Goal: Task Accomplishment & Management: Use online tool/utility

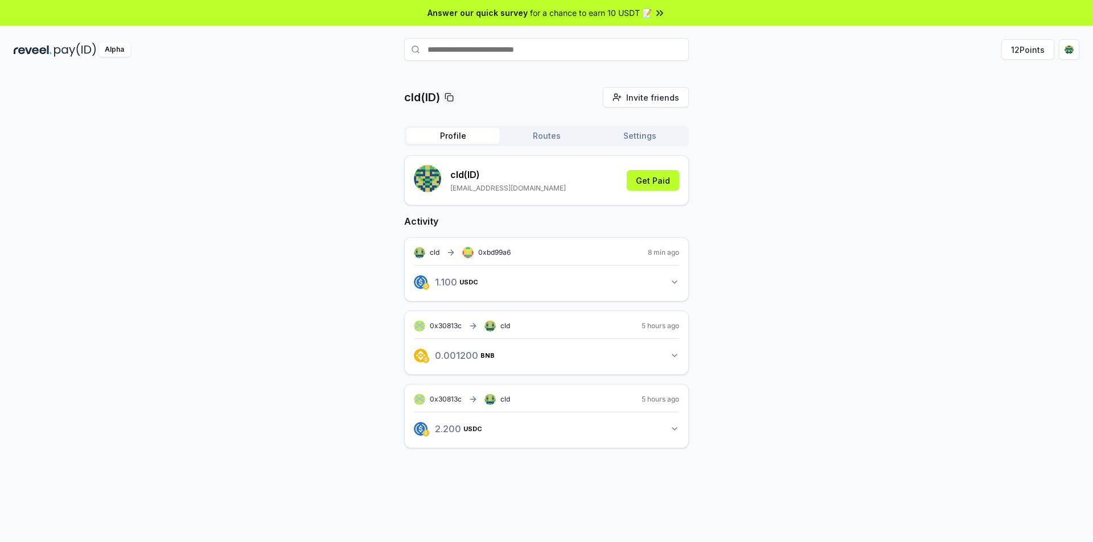
click at [672, 281] on icon "button" at bounding box center [674, 282] width 9 height 9
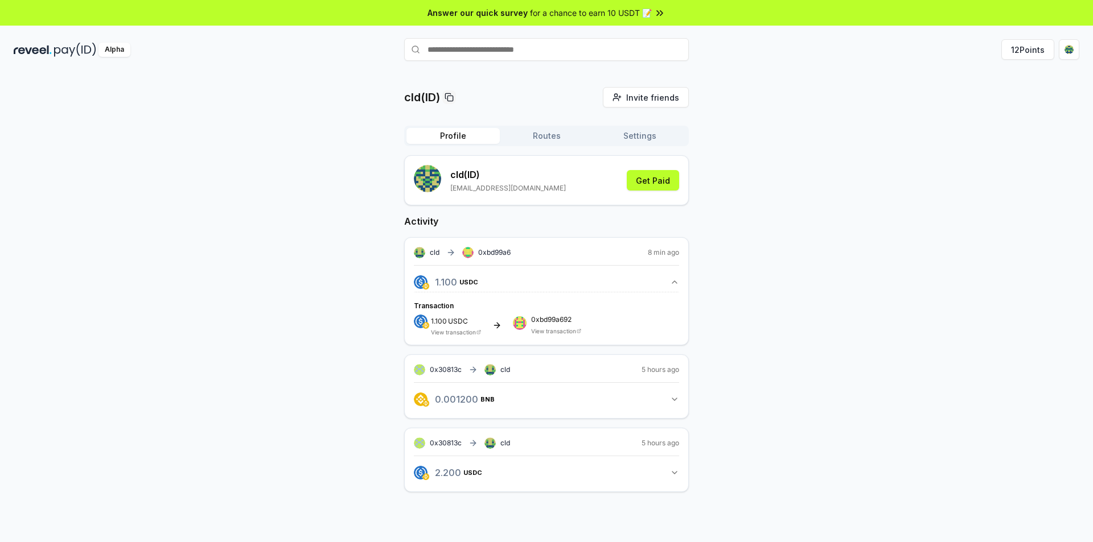
click at [645, 253] on div "cld 0xbd99a6 8 min ago" at bounding box center [546, 252] width 265 height 11
click at [466, 251] on rect at bounding box center [465, 250] width 2 height 2
click at [460, 331] on link "View transaction" at bounding box center [453, 332] width 45 height 7
click at [671, 396] on icon "button" at bounding box center [674, 399] width 9 height 9
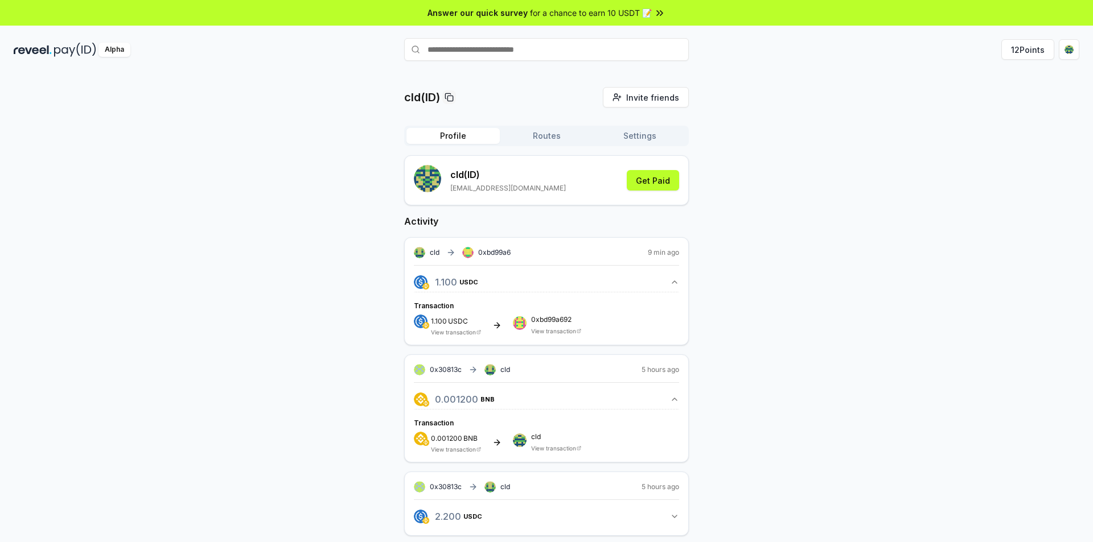
click at [774, 203] on div "cld(ID) Invite friends Invite Profile Routes Settings cld (ID) [EMAIL_ADDRESS][…" at bounding box center [547, 320] width 1066 height 467
click at [656, 182] on button "Get Paid" at bounding box center [653, 180] width 52 height 20
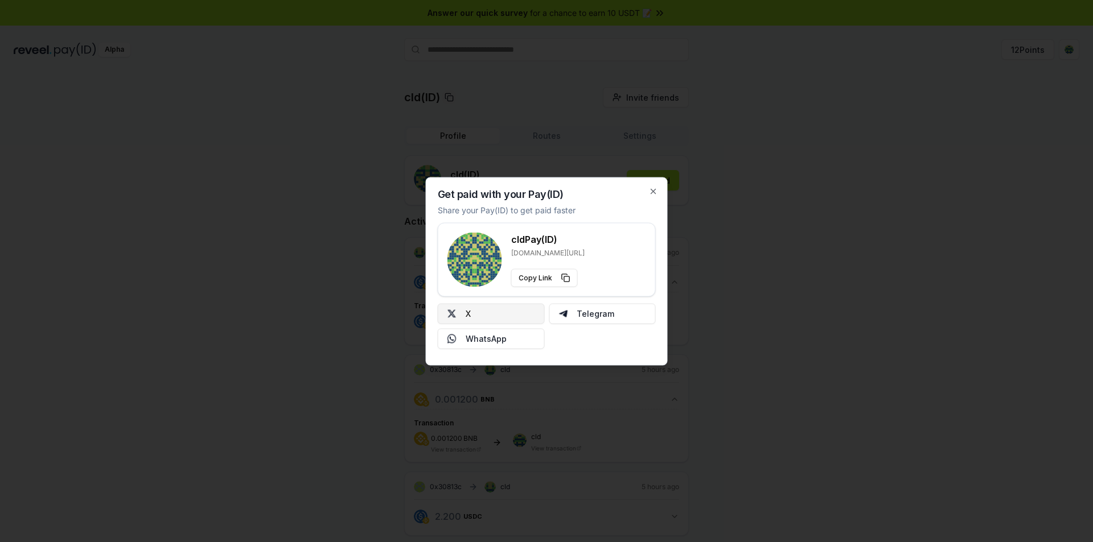
click at [516, 316] on button "X" at bounding box center [491, 313] width 107 height 20
click at [653, 189] on icon "button" at bounding box center [653, 191] width 9 height 9
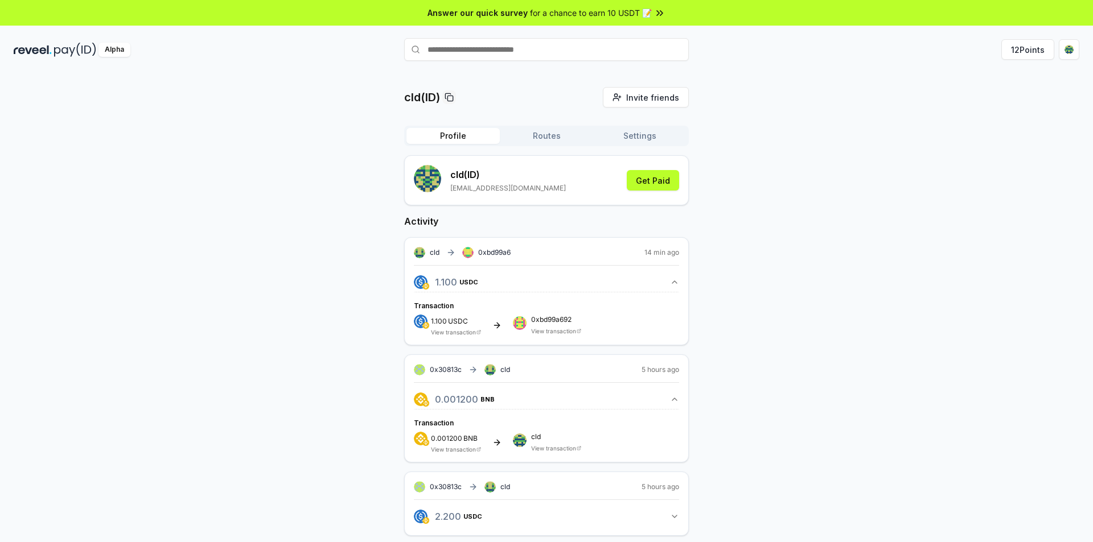
click at [451, 333] on link "View transaction" at bounding box center [453, 332] width 45 height 7
click at [1034, 48] on button "12 Points" at bounding box center [1027, 49] width 53 height 20
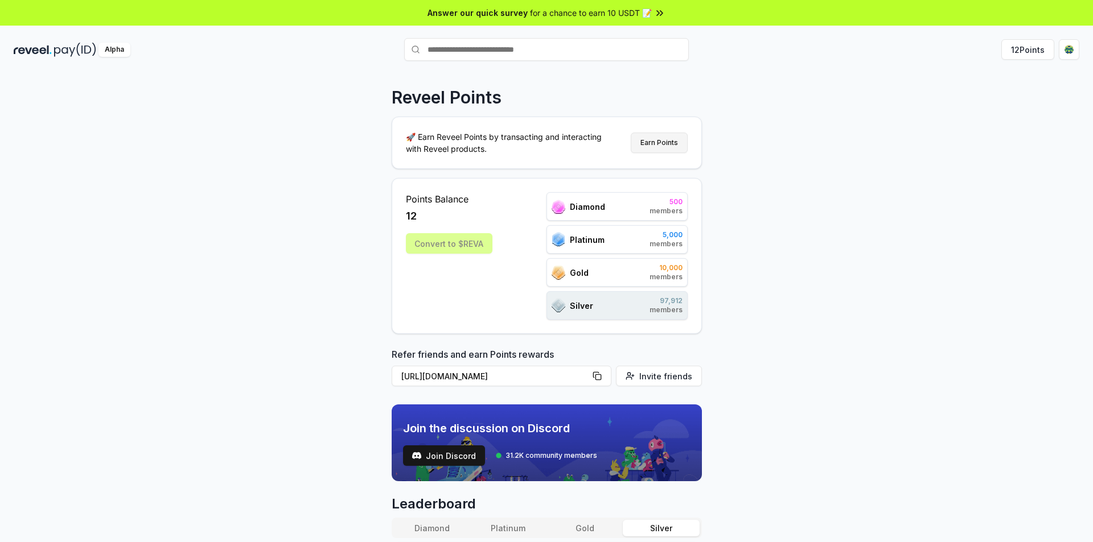
click at [671, 142] on button "Earn Points" at bounding box center [659, 143] width 57 height 20
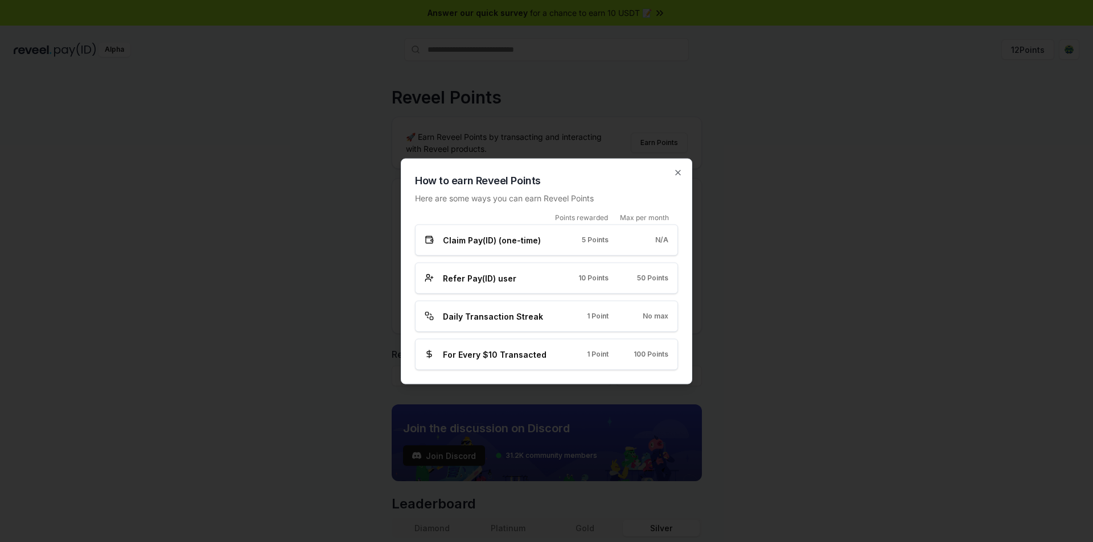
click at [634, 357] on span "100 Points" at bounding box center [651, 354] width 35 height 9
click at [676, 172] on icon "button" at bounding box center [677, 172] width 9 height 9
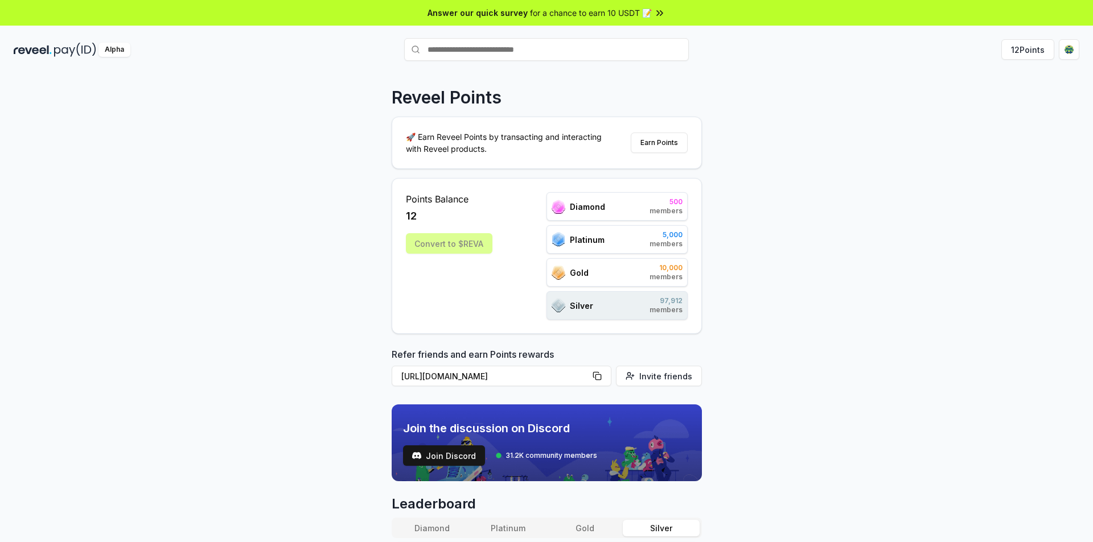
click at [644, 277] on div "Gold 10,000 members" at bounding box center [616, 272] width 141 height 28
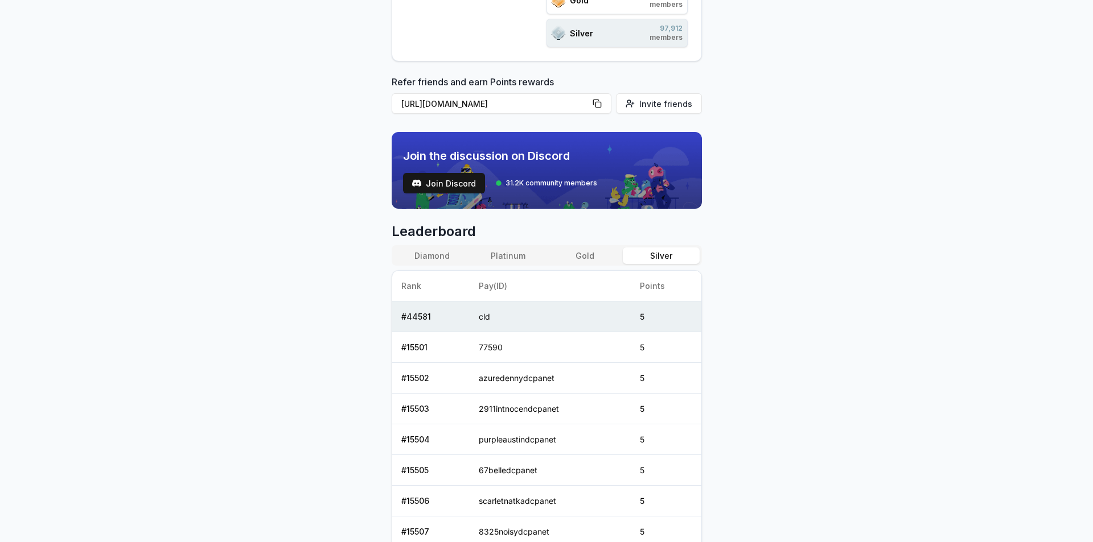
drag, startPoint x: 843, startPoint y: 313, endPoint x: 807, endPoint y: 380, distance: 76.4
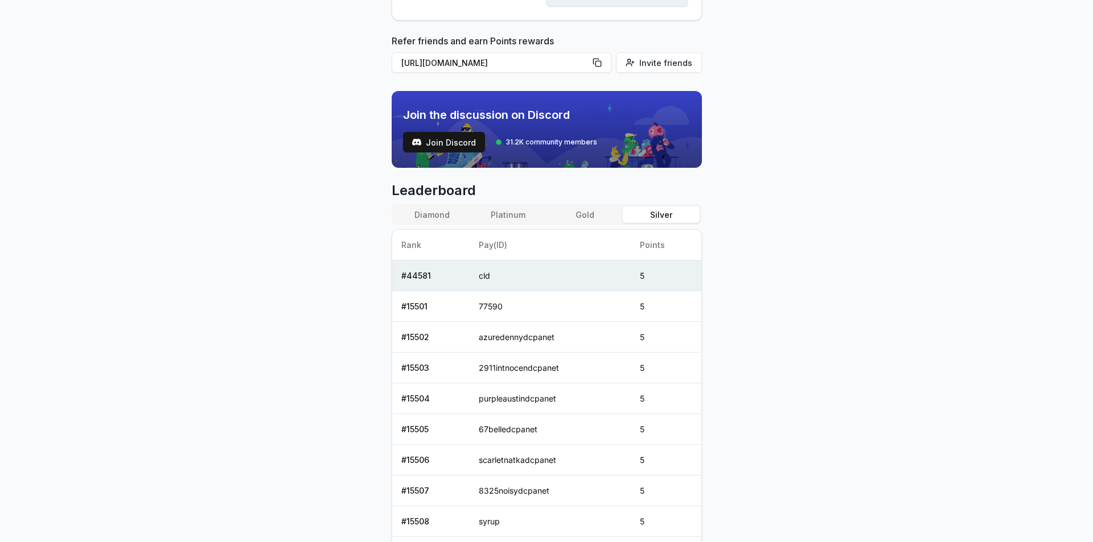
click at [590, 219] on button "Gold" at bounding box center [584, 215] width 76 height 17
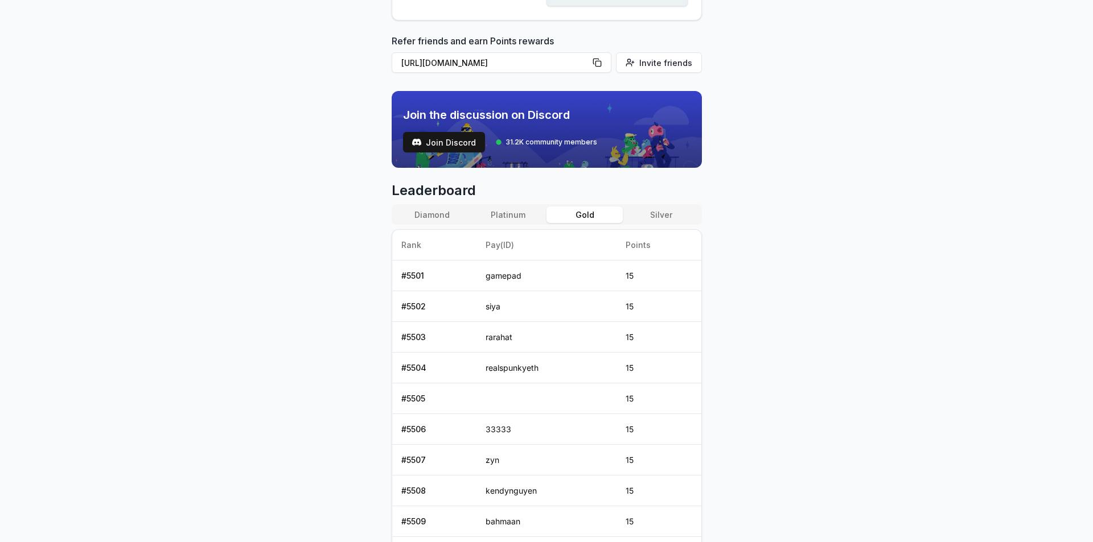
scroll to position [371, 0]
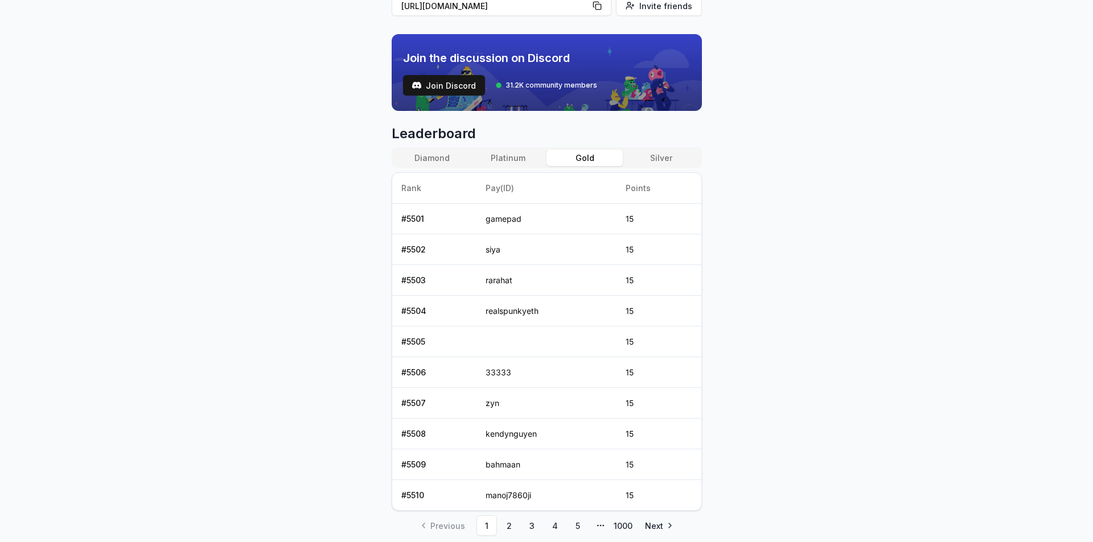
click at [510, 158] on button "Platinum" at bounding box center [508, 158] width 76 height 17
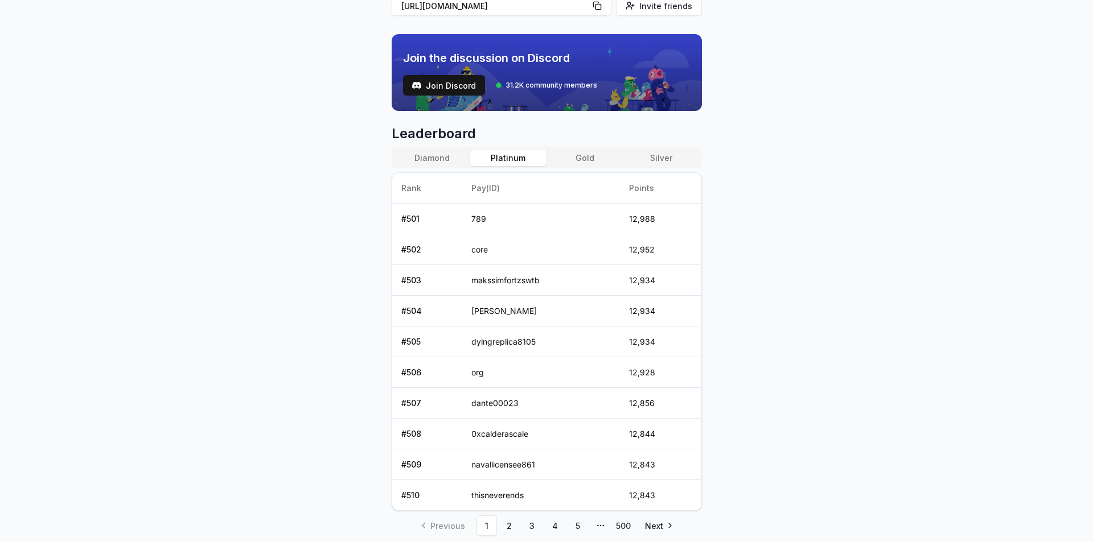
click at [577, 159] on button "Gold" at bounding box center [584, 158] width 76 height 17
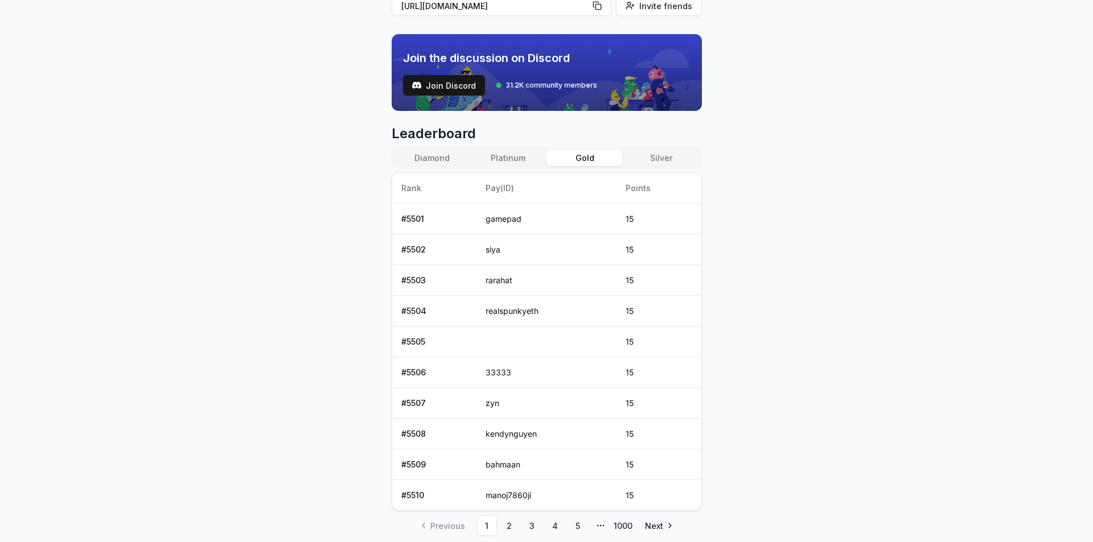
click at [653, 160] on button "Silver" at bounding box center [661, 158] width 76 height 17
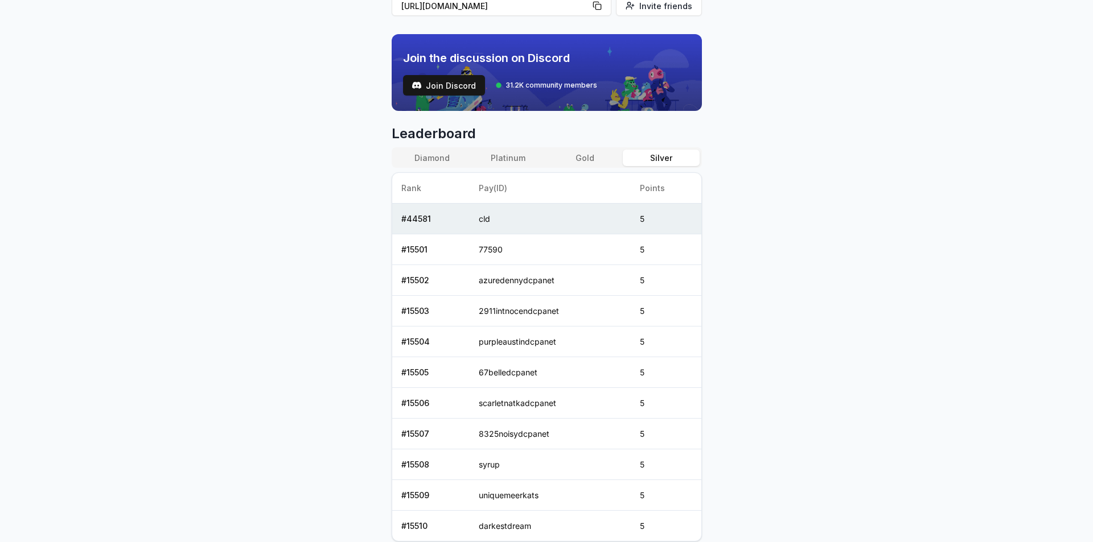
click at [591, 159] on button "Gold" at bounding box center [584, 158] width 76 height 17
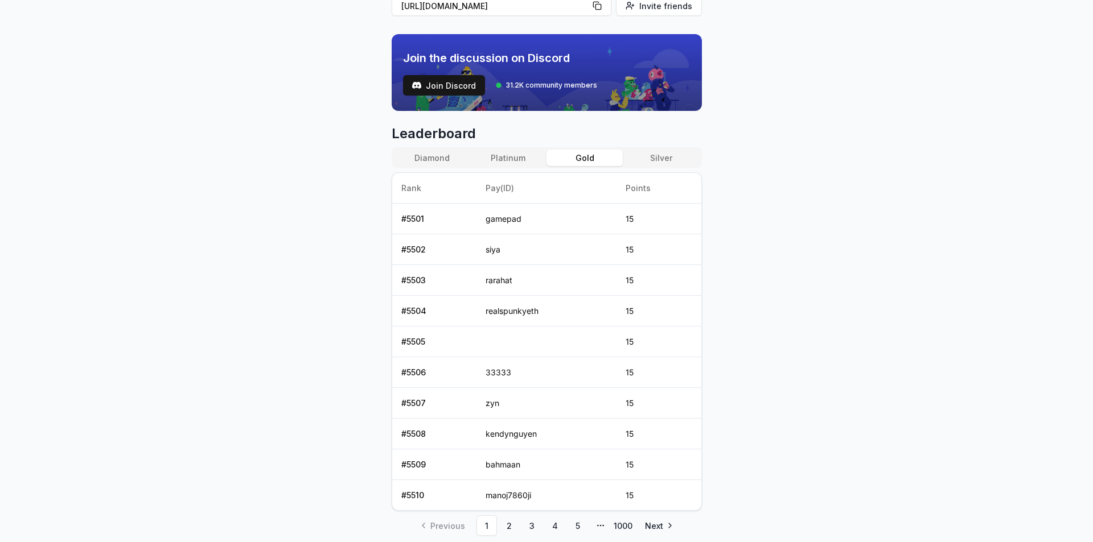
click at [661, 160] on button "Silver" at bounding box center [661, 158] width 76 height 17
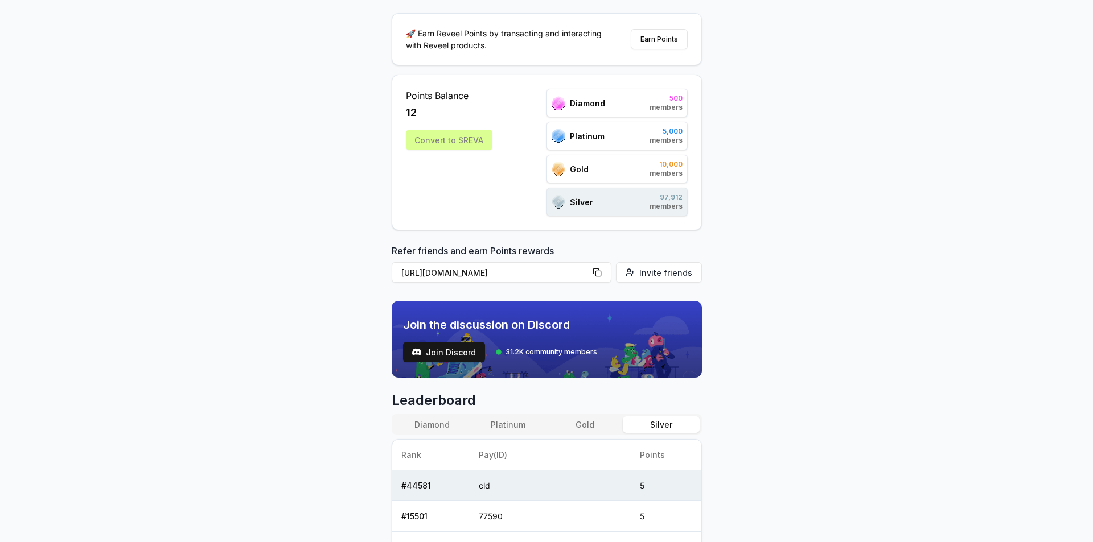
drag, startPoint x: 827, startPoint y: 207, endPoint x: 825, endPoint y: 147, distance: 60.4
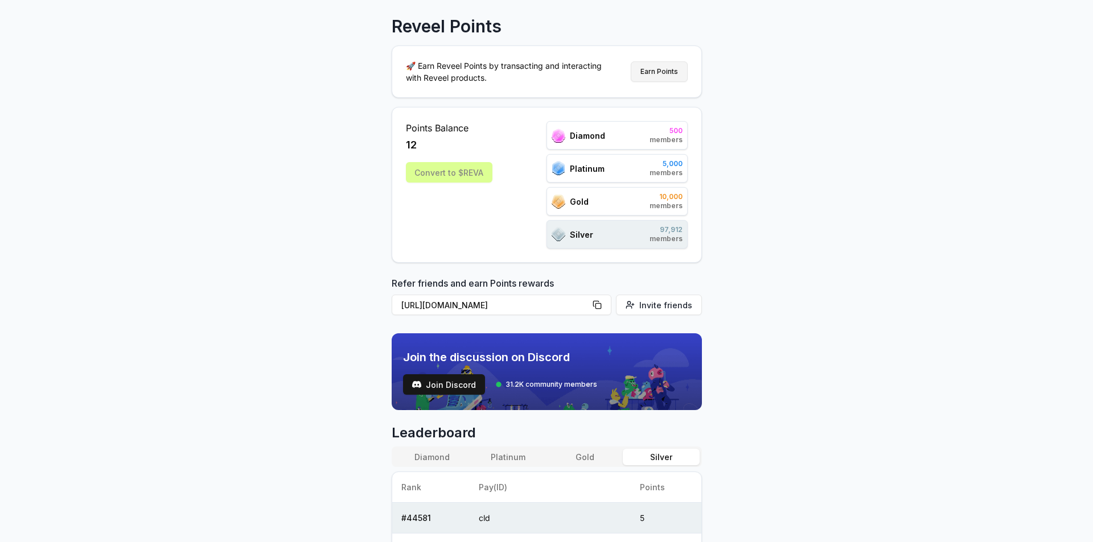
click at [655, 72] on button "Earn Points" at bounding box center [659, 71] width 57 height 20
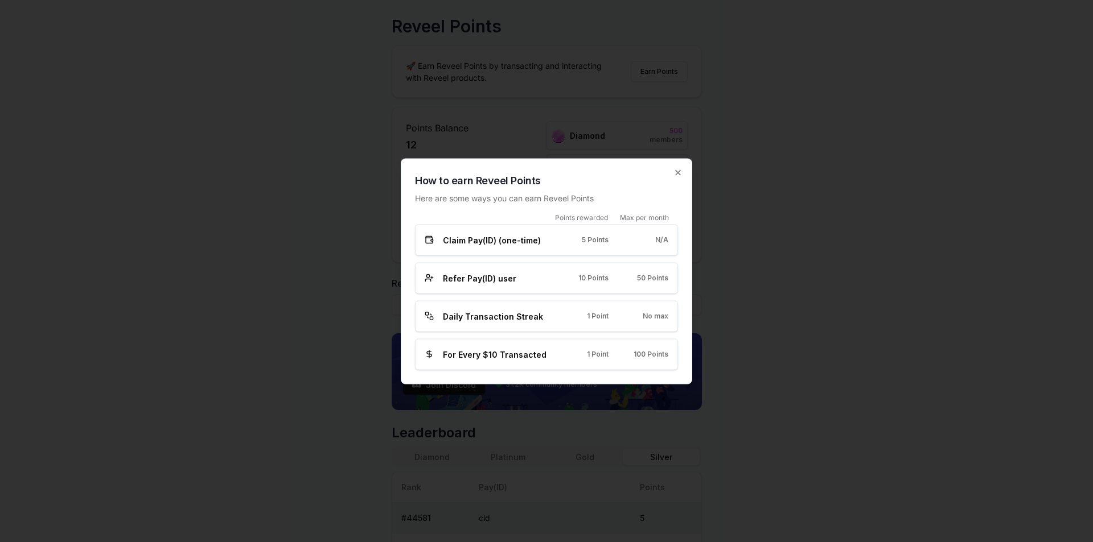
click at [558, 318] on div "Daily Transaction Streak 1 Point No max" at bounding box center [547, 316] width 244 height 12
click at [678, 171] on icon "button" at bounding box center [677, 172] width 9 height 9
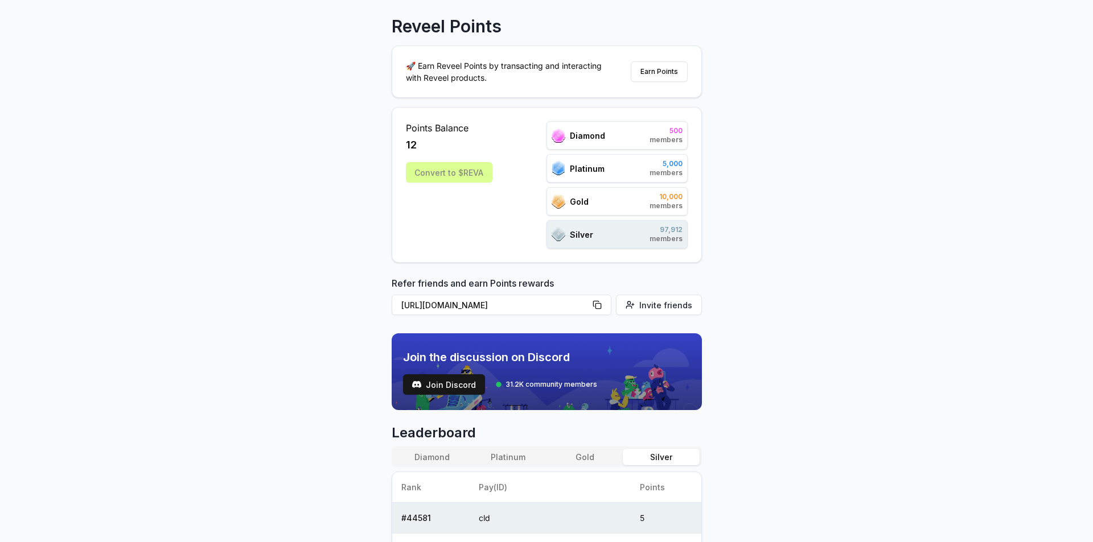
click at [464, 171] on div "Convert to $REVA" at bounding box center [449, 172] width 87 height 20
click at [675, 74] on button "Earn Points" at bounding box center [659, 71] width 57 height 20
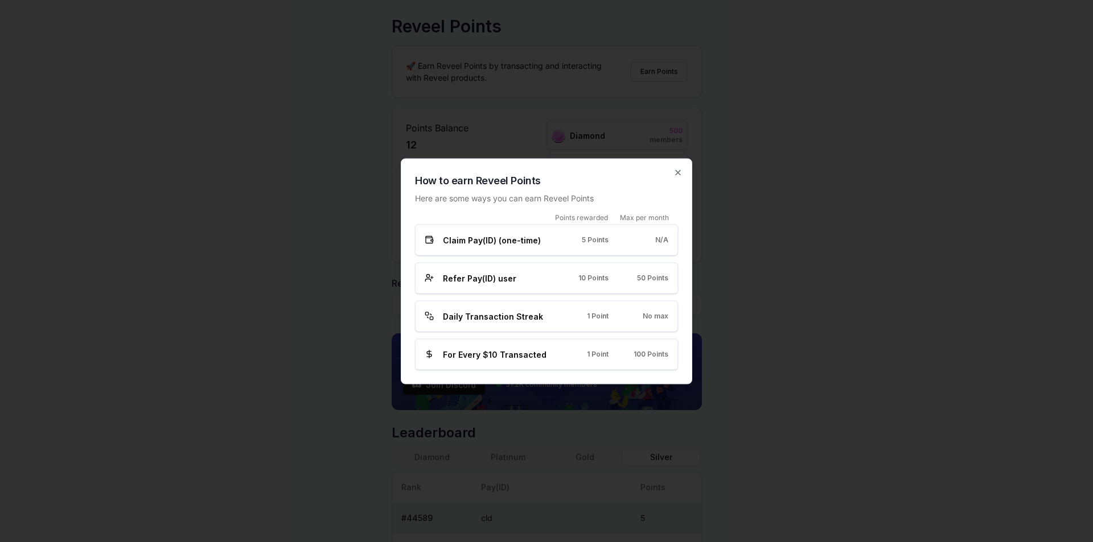
click at [680, 167] on div "How to earn Reveel Points Here are some ways you can earn Reveel Points Points …" at bounding box center [546, 271] width 291 height 226
